Goal: Task Accomplishment & Management: Manage account settings

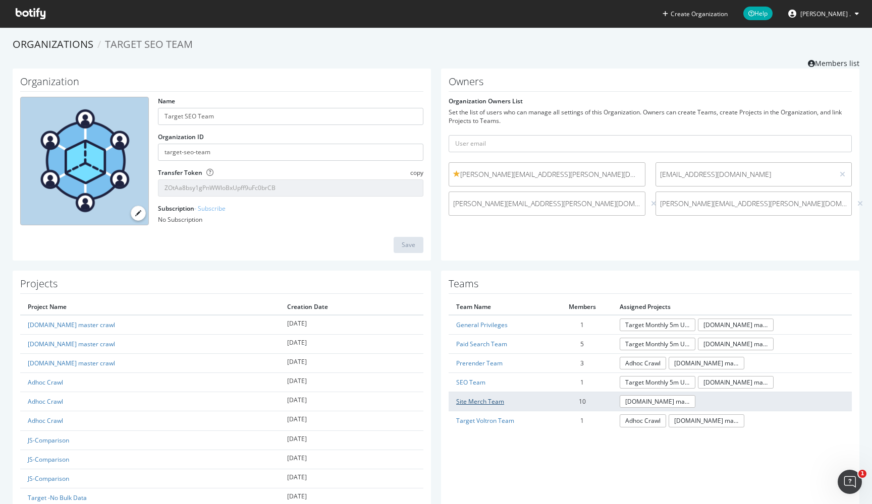
click at [474, 400] on link "Site Merch Team" at bounding box center [480, 401] width 48 height 9
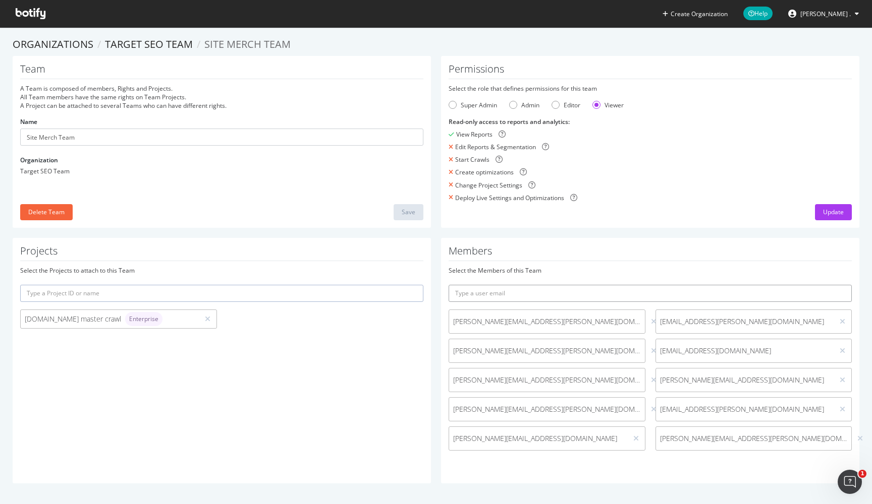
click at [598, 287] on input "text" at bounding box center [649, 293] width 403 height 17
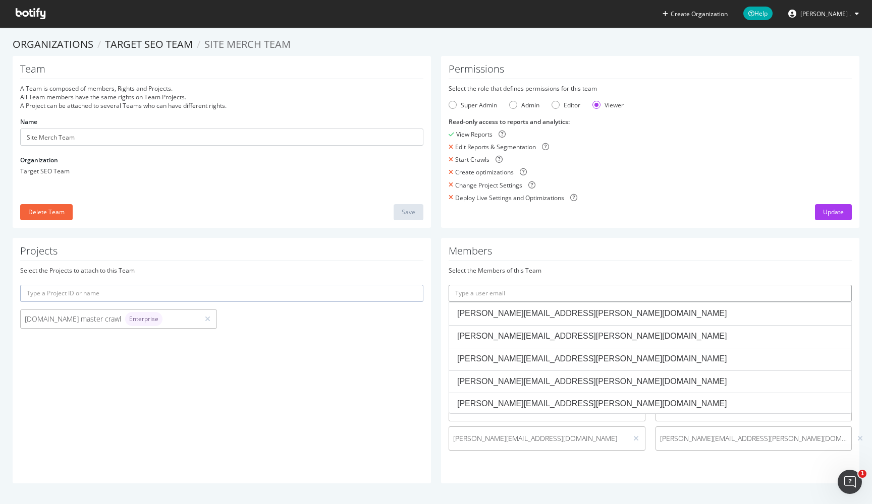
paste input "[EMAIL_ADDRESS][DOMAIN_NAME]"
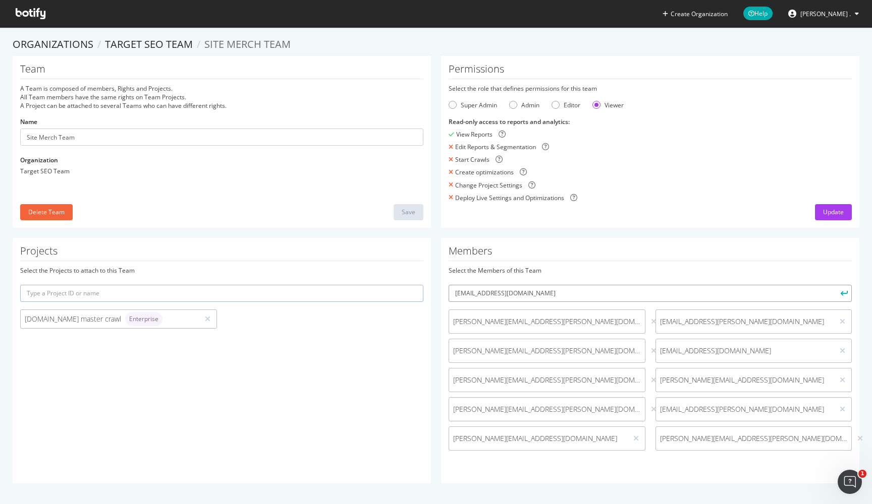
type input "[EMAIL_ADDRESS][DOMAIN_NAME]"
click at [613, 269] on div "Select the Members of this Team" at bounding box center [649, 270] width 403 height 9
click at [842, 295] on icon "submit" at bounding box center [843, 294] width 7 height 6
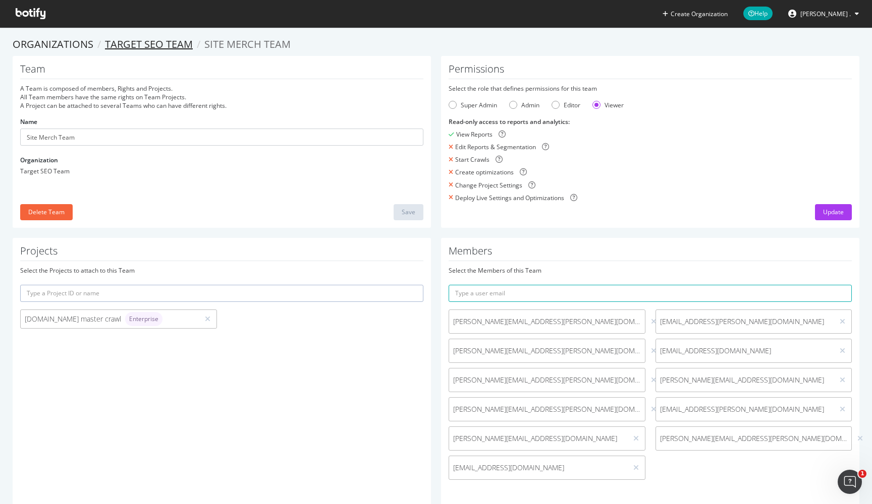
click at [146, 45] on link "Target SEO Team" at bounding box center [149, 44] width 88 height 14
